Goal: Information Seeking & Learning: Check status

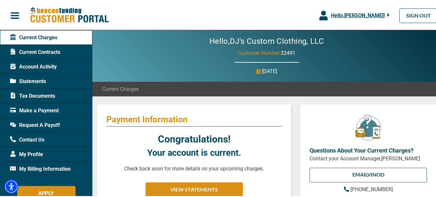
click at [48, 65] on span "Account Activity" at bounding box center [33, 66] width 47 height 8
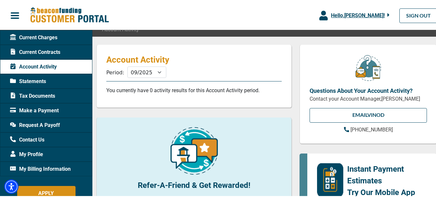
scroll to position [65, 0]
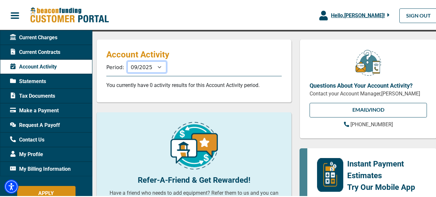
click at [156, 63] on select "10/2025 09/2025 08/2025 07/2025 06/2025 05/2025 04/2025 03/2025 02/2025 01/2025…" at bounding box center [147, 65] width 39 height 11
click at [157, 62] on select "10/2025 09/2025 08/2025 07/2025 06/2025 05/2025 04/2025 03/2025 02/2025 01/2025…" at bounding box center [147, 65] width 39 height 11
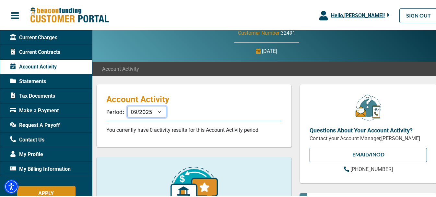
scroll to position [0, 0]
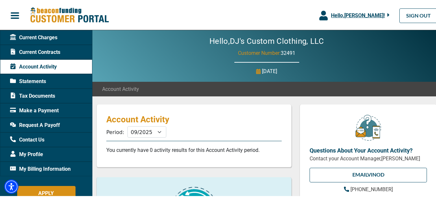
click at [41, 125] on span "Request A Payoff" at bounding box center [35, 124] width 50 height 8
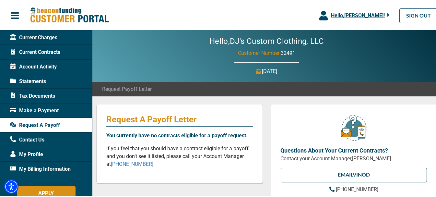
click at [66, 166] on span "My Billing Information" at bounding box center [40, 168] width 61 height 8
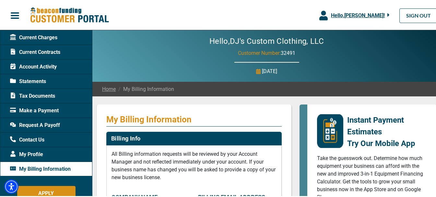
click at [42, 80] on span "Statements" at bounding box center [28, 81] width 36 height 8
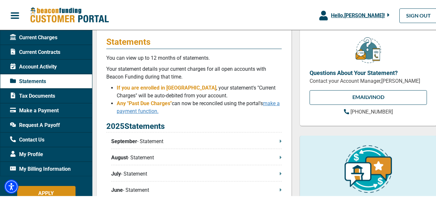
scroll to position [97, 0]
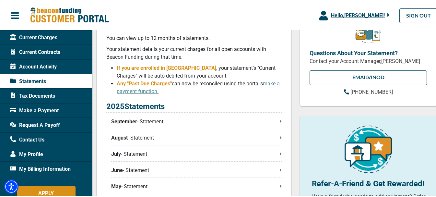
click at [148, 122] on p "September - Statement" at bounding box center [196, 121] width 171 height 8
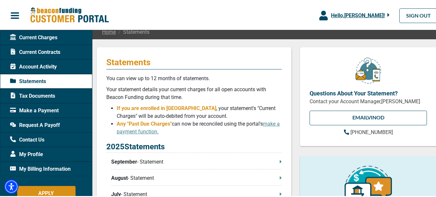
scroll to position [0, 0]
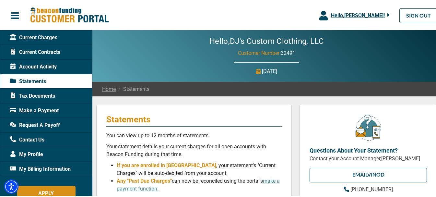
click at [43, 66] on span "Account Activity" at bounding box center [33, 66] width 47 height 8
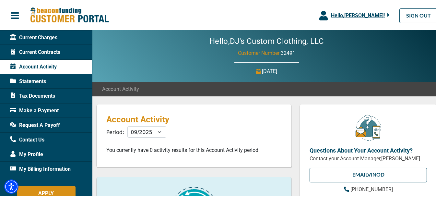
click at [157, 121] on p "Account Activity" at bounding box center [194, 118] width 176 height 10
click at [160, 131] on select "10/2025 09/2025 08/2025 07/2025 06/2025 05/2025 04/2025 03/2025 02/2025 01/2025…" at bounding box center [147, 130] width 39 height 11
click at [159, 130] on select "10/2025 09/2025 08/2025 07/2025 06/2025 05/2025 04/2025 03/2025 02/2025 01/2025…" at bounding box center [147, 130] width 39 height 11
select select "10/2024"
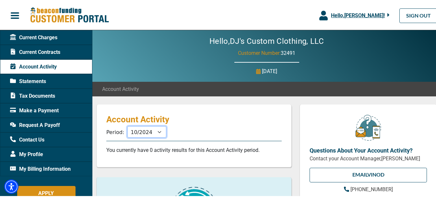
click at [128, 125] on select "10/2025 09/2025 08/2025 07/2025 06/2025 05/2025 04/2025 03/2025 02/2025 01/2025…" at bounding box center [147, 130] width 39 height 11
click at [45, 50] on span "Current Contracts" at bounding box center [35, 51] width 50 height 8
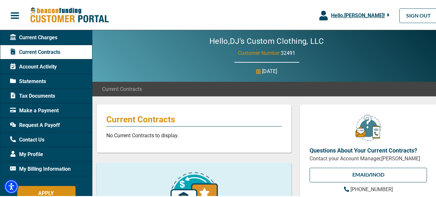
click at [36, 36] on span "Current Charges" at bounding box center [33, 37] width 47 height 8
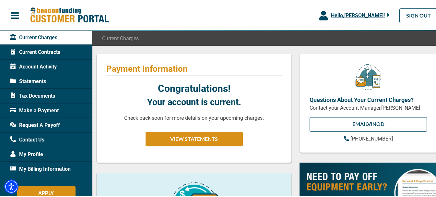
scroll to position [65, 0]
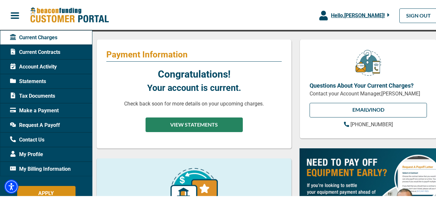
click at [188, 123] on button "VIEW STATEMENTS" at bounding box center [194, 123] width 97 height 15
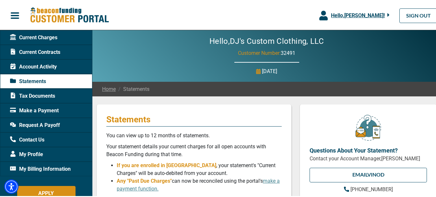
click at [41, 67] on span "Account Activity" at bounding box center [33, 66] width 47 height 8
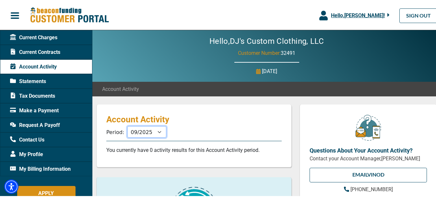
click at [157, 131] on select "10/2025 09/2025 08/2025 07/2025 06/2025 05/2025 04/2025 03/2025 02/2025 01/2025…" at bounding box center [147, 130] width 39 height 11
click at [251, 114] on p "Account Activity" at bounding box center [194, 118] width 176 height 10
click at [383, 13] on div "Hello, [PERSON_NAME] !" at bounding box center [359, 15] width 62 height 8
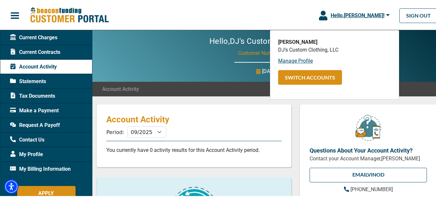
click at [386, 13] on icon "button" at bounding box center [388, 14] width 4 height 6
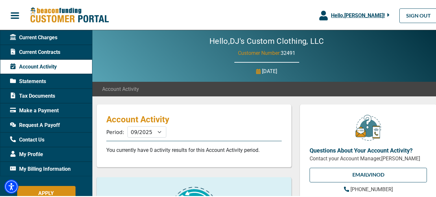
click at [51, 50] on span "Current Contracts" at bounding box center [35, 51] width 50 height 8
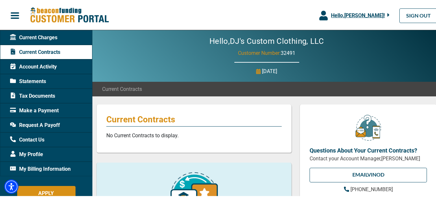
click at [57, 38] on span "Current Charges" at bounding box center [33, 37] width 47 height 8
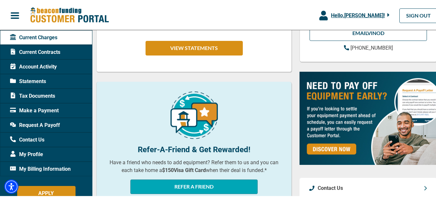
scroll to position [162, 0]
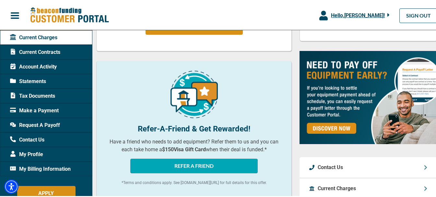
click at [323, 126] on img at bounding box center [369, 96] width 138 height 93
